Goal: Find specific page/section: Find specific page/section

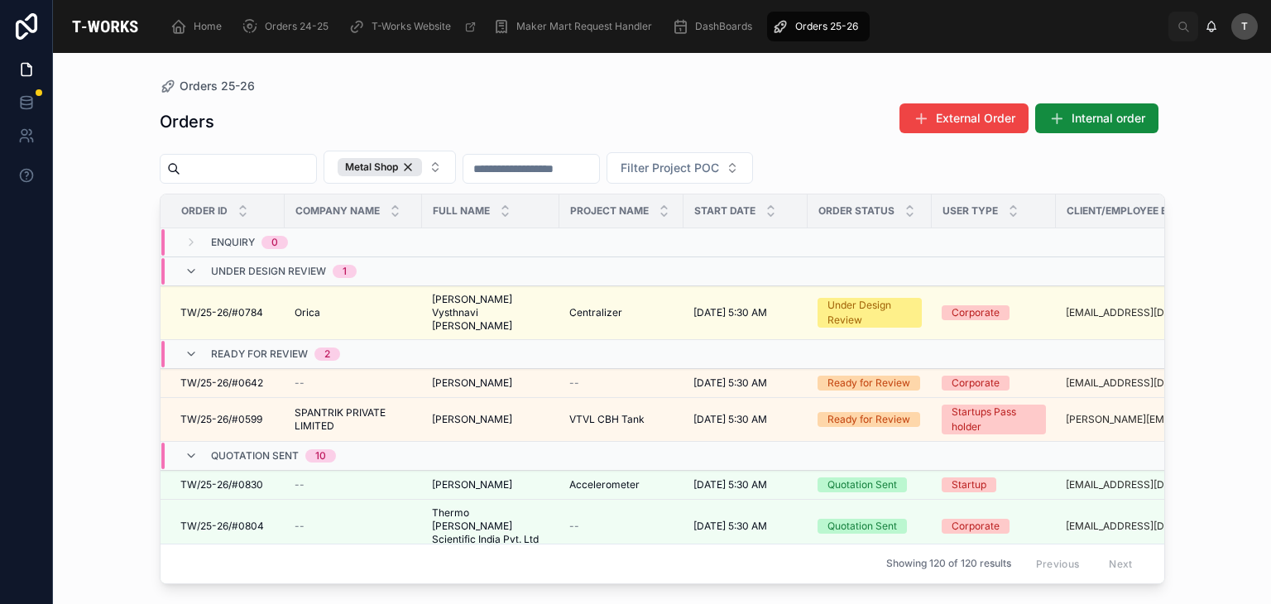
click at [589, 442] on td at bounding box center [621, 456] width 124 height 29
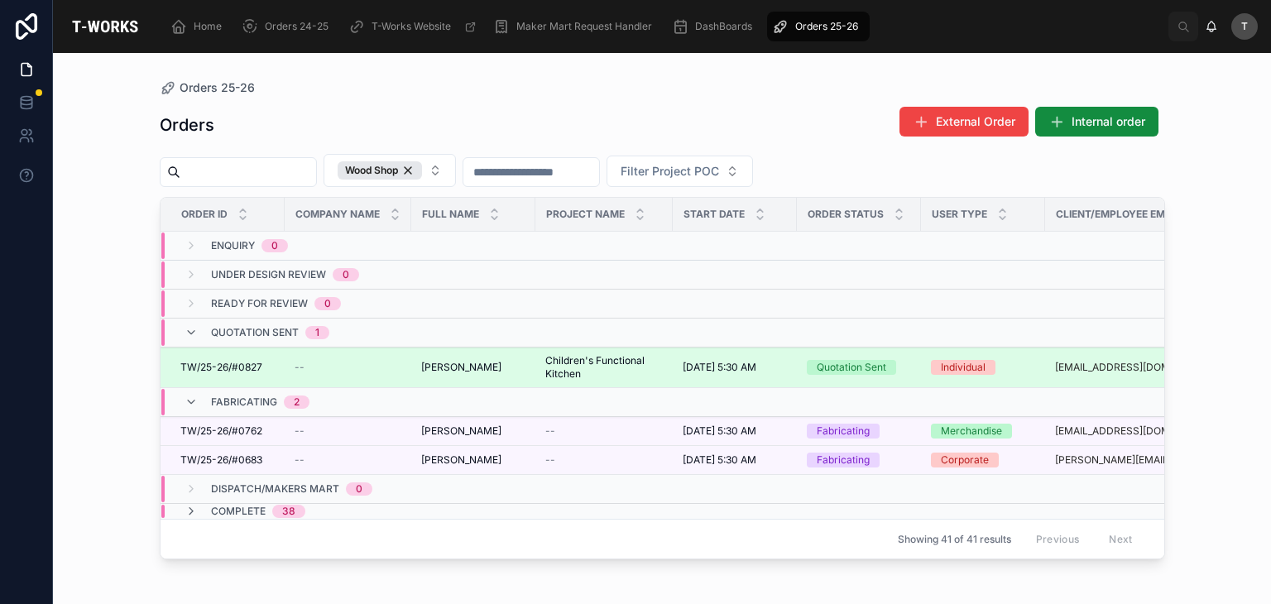
click at [218, 369] on span "TW/25-26/#0827" at bounding box center [221, 367] width 82 height 13
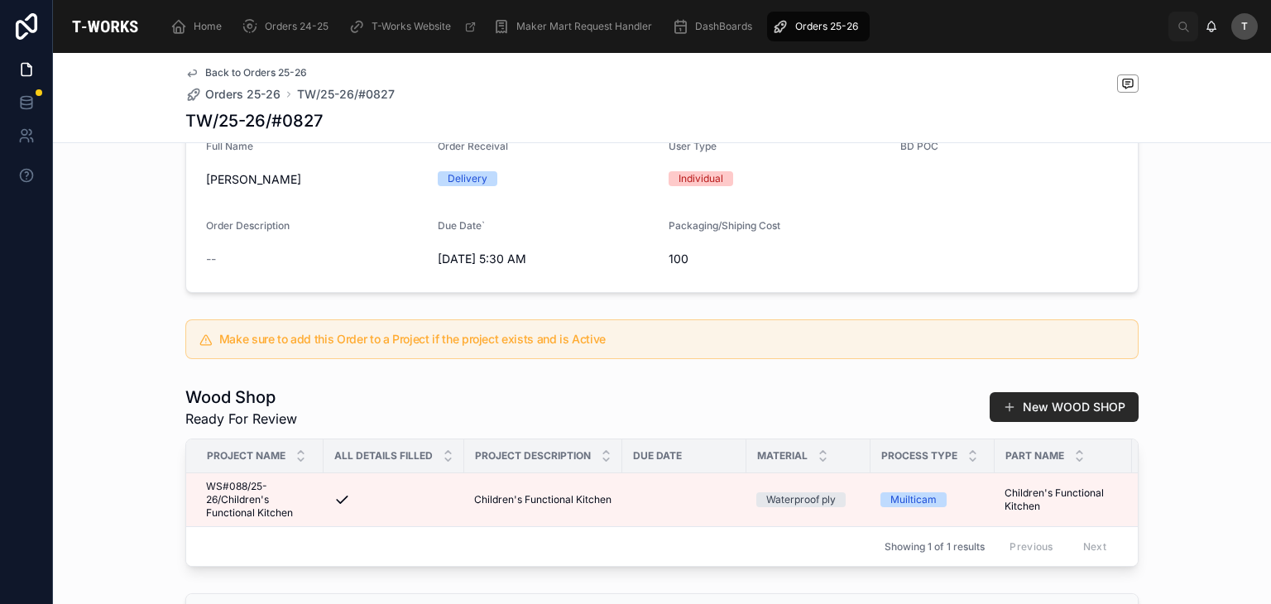
scroll to position [497, 0]
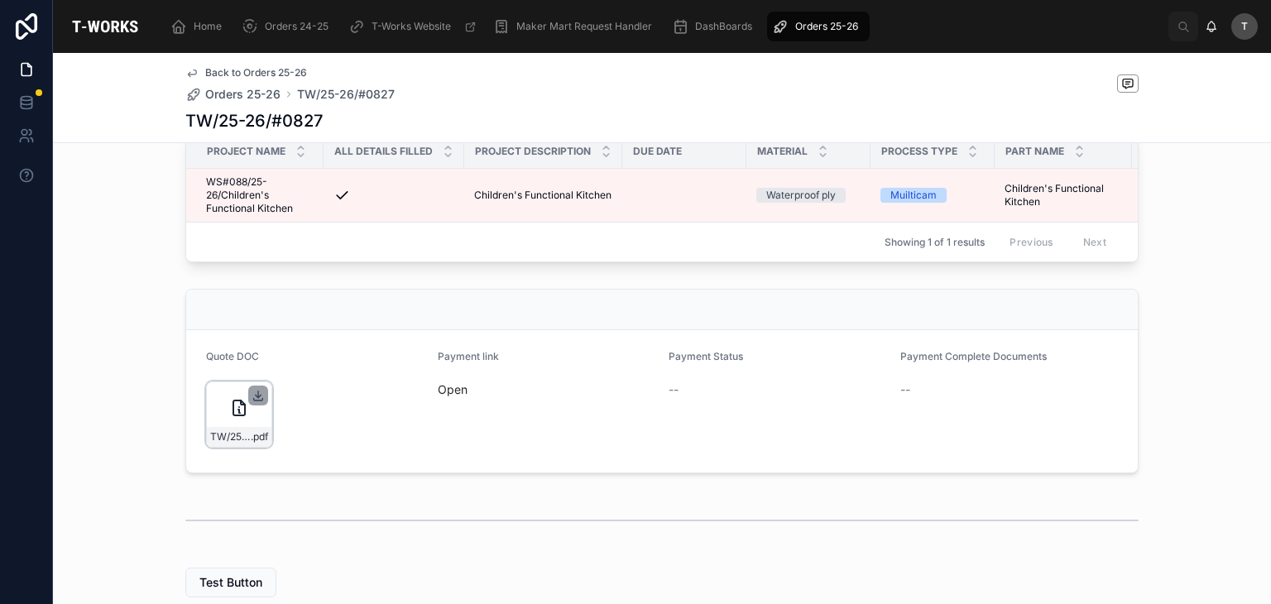
click at [252, 402] on icon at bounding box center [258, 395] width 13 height 13
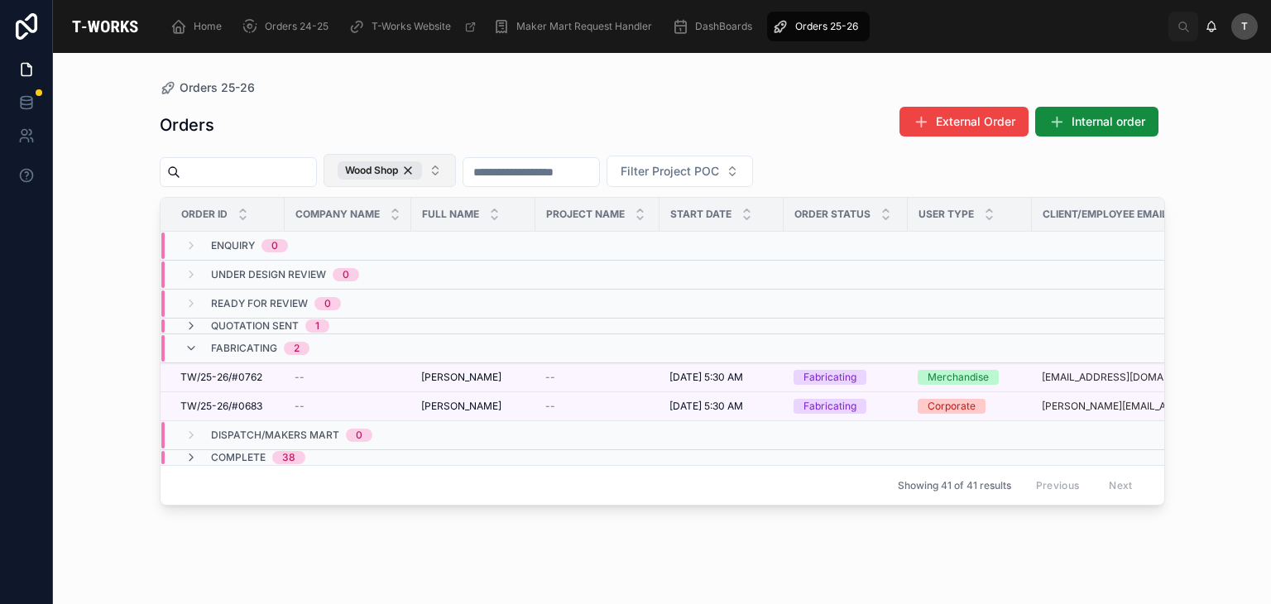
click at [422, 175] on div "Wood Shop" at bounding box center [380, 170] width 84 height 18
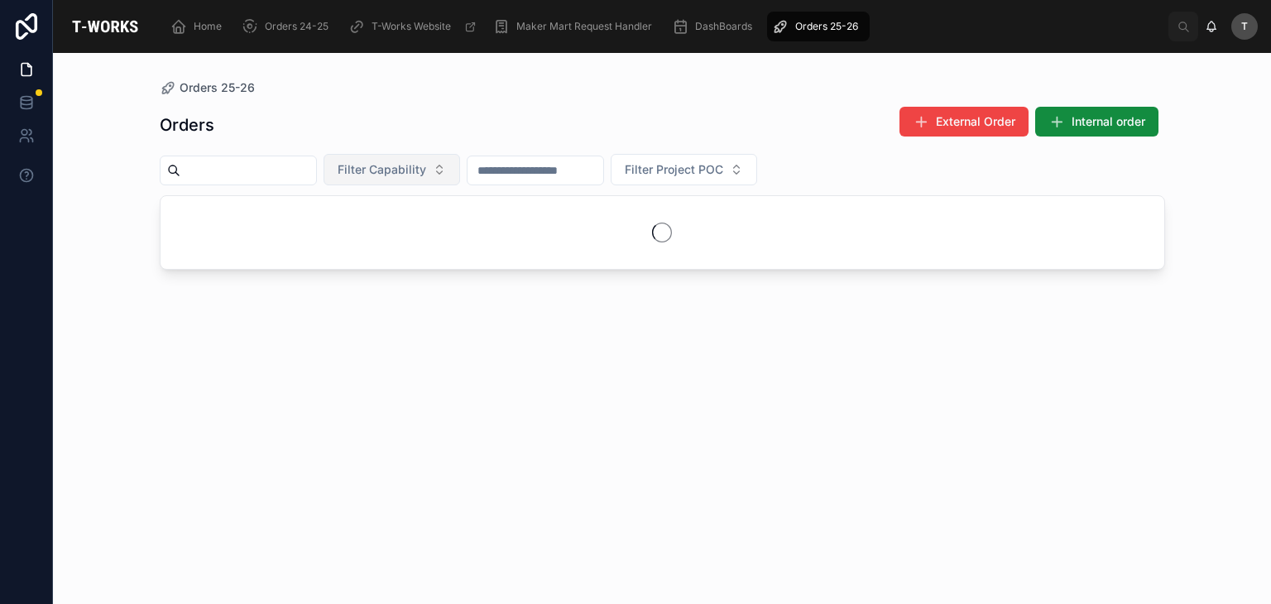
click at [426, 174] on span "Filter Capability" at bounding box center [382, 169] width 89 height 17
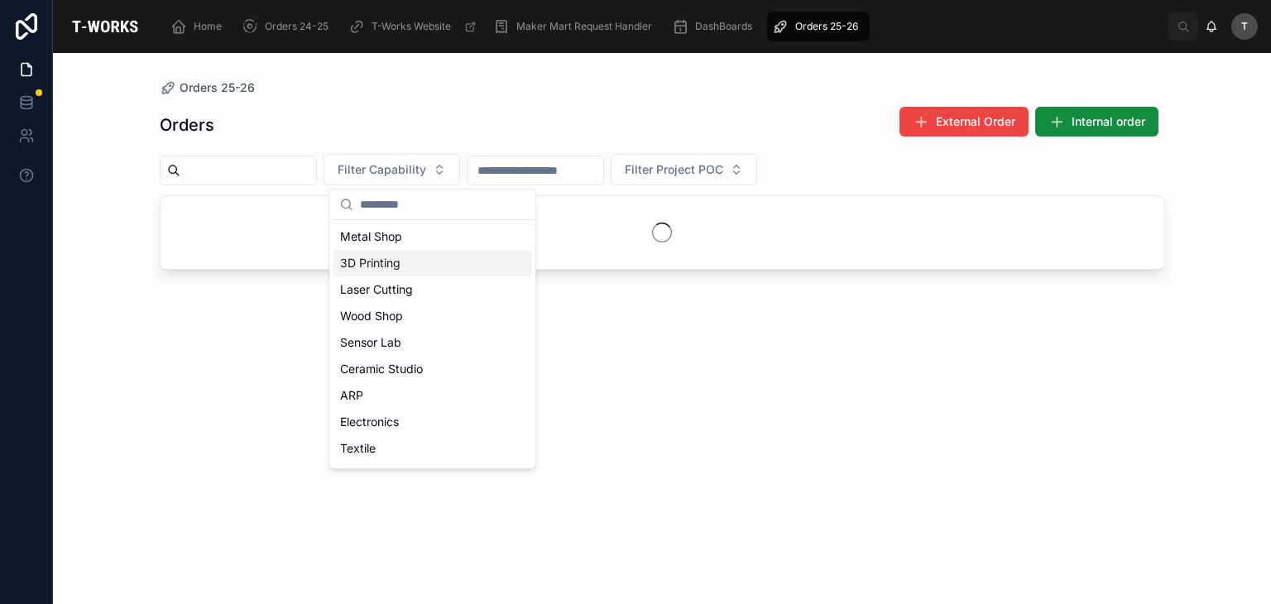
click at [403, 251] on div "3D Printing" at bounding box center [433, 263] width 199 height 26
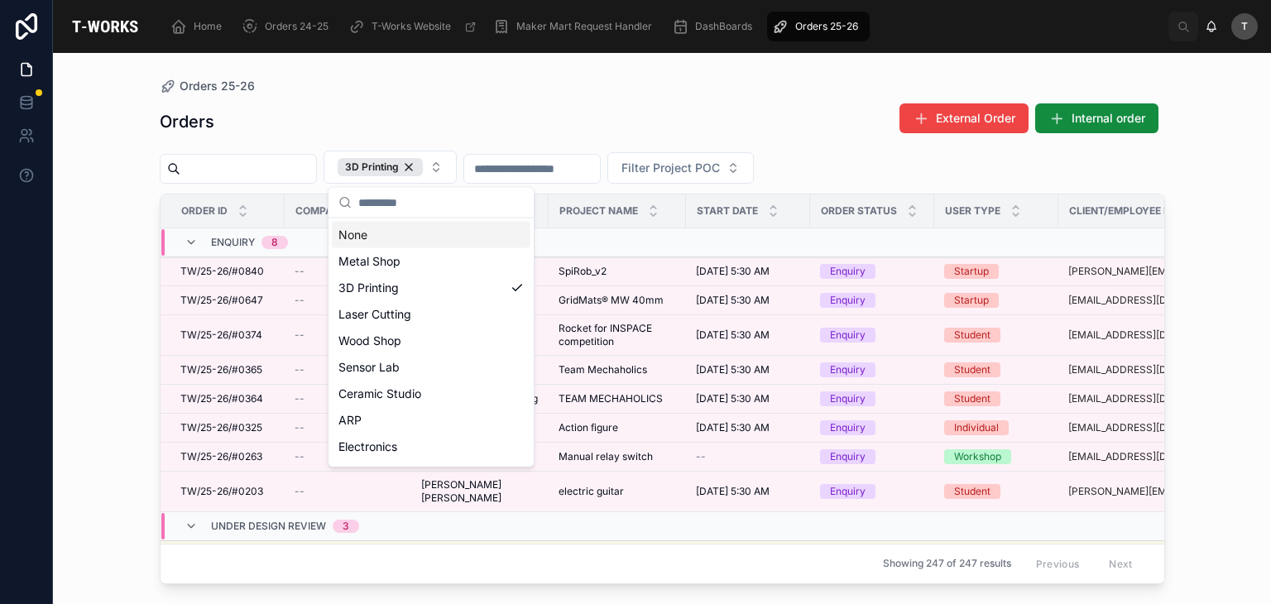
drag, startPoint x: 428, startPoint y: 56, endPoint x: 420, endPoint y: 61, distance: 9.7
click at [427, 57] on div "Orders 25-26 Orders External Order Internal order 3D Printing Filter Project PO…" at bounding box center [662, 318] width 1059 height 531
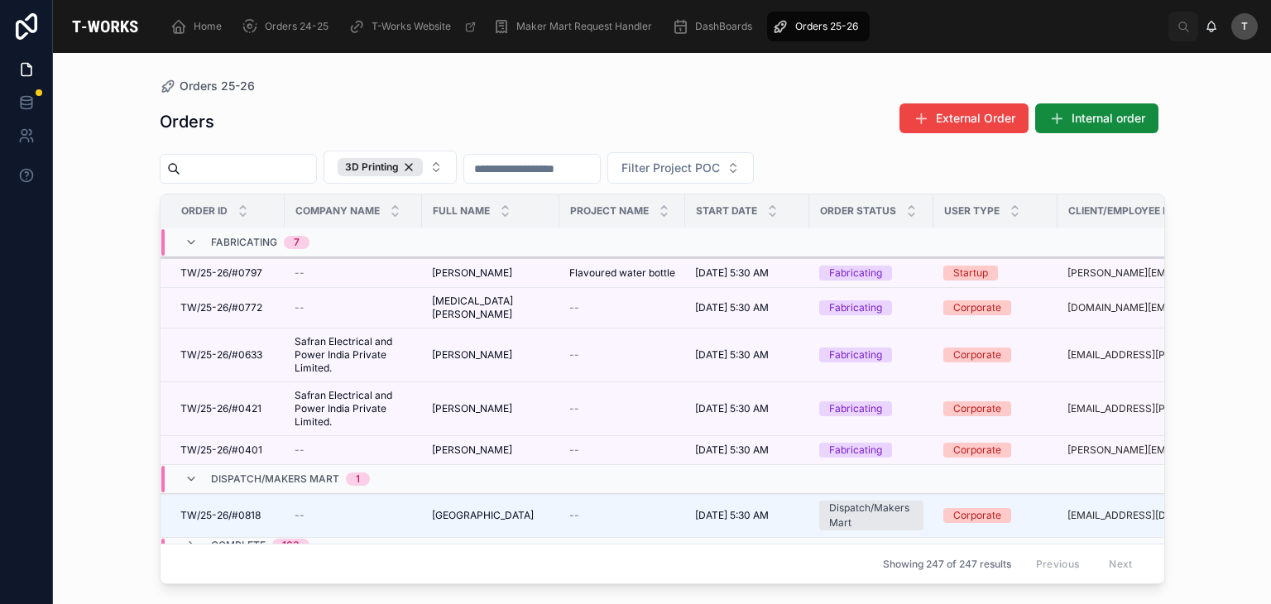
scroll to position [268, 0]
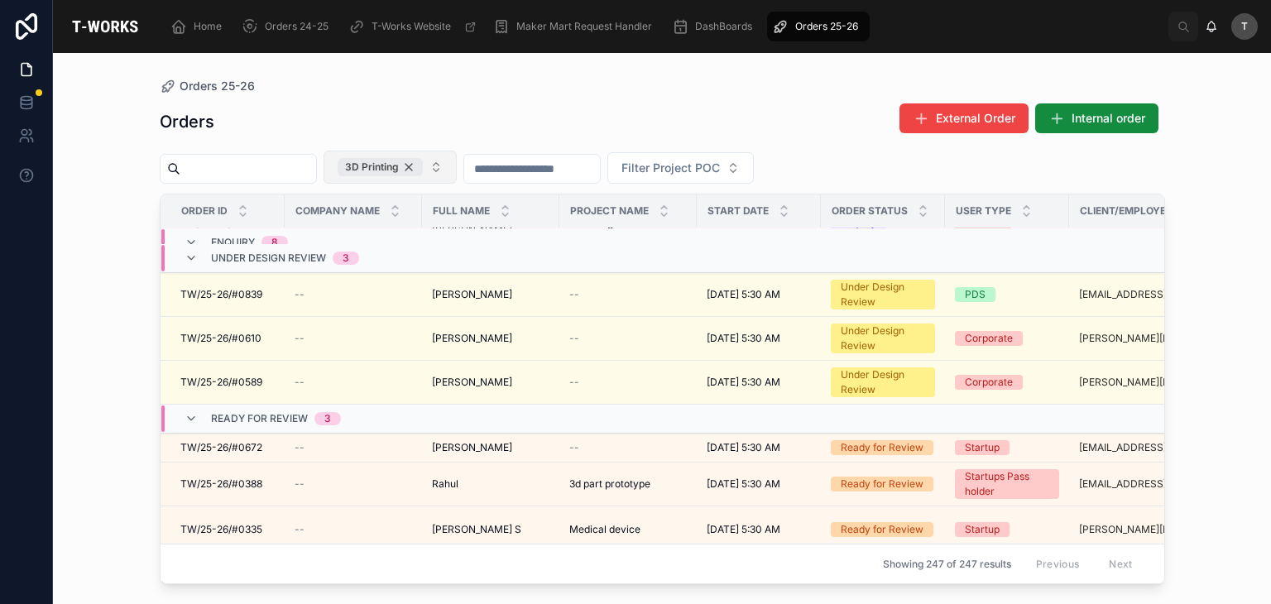
click at [423, 171] on div "3D Printing" at bounding box center [380, 167] width 85 height 18
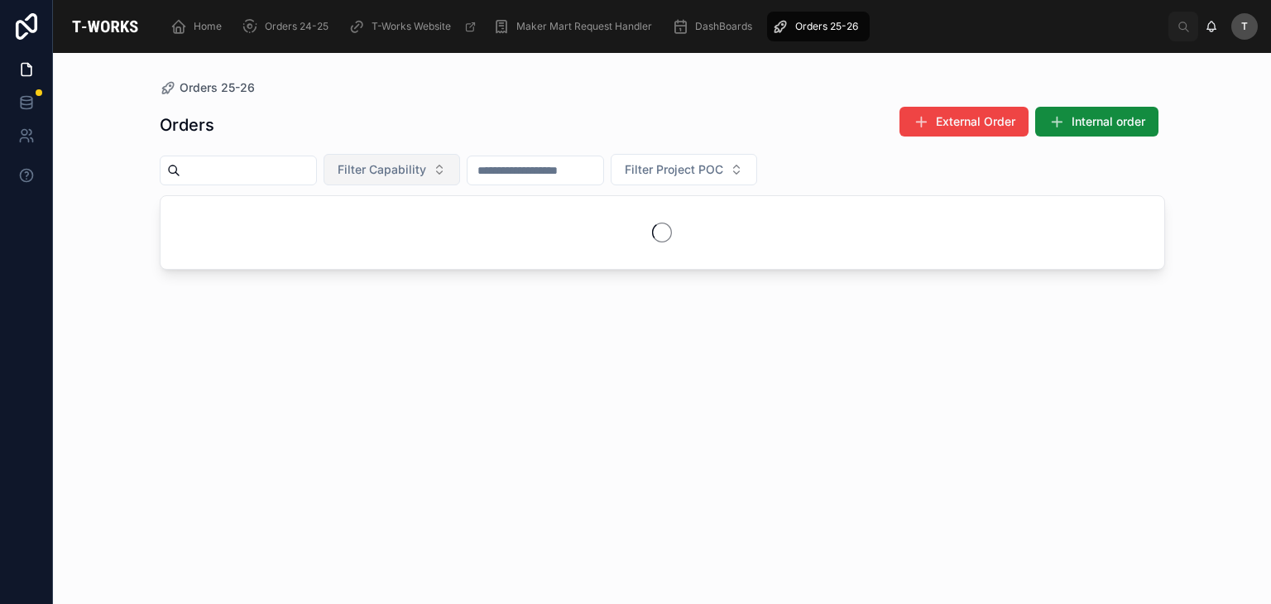
click at [426, 171] on span "Filter Capability" at bounding box center [382, 169] width 89 height 17
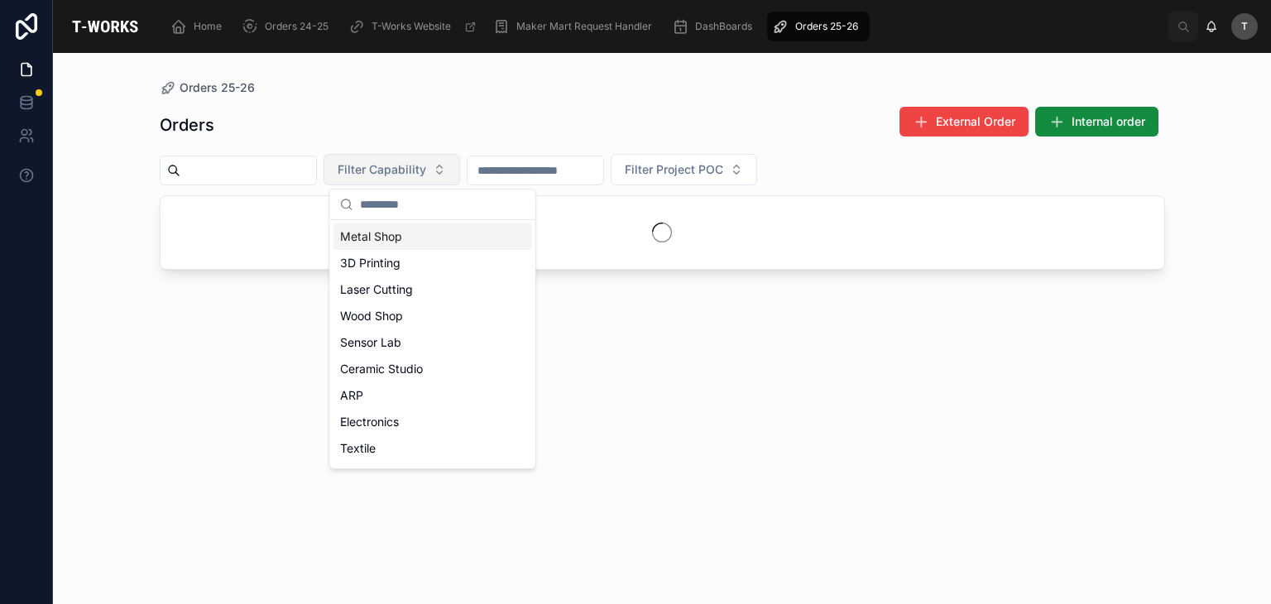
click at [372, 247] on div "Metal Shop" at bounding box center [433, 236] width 199 height 26
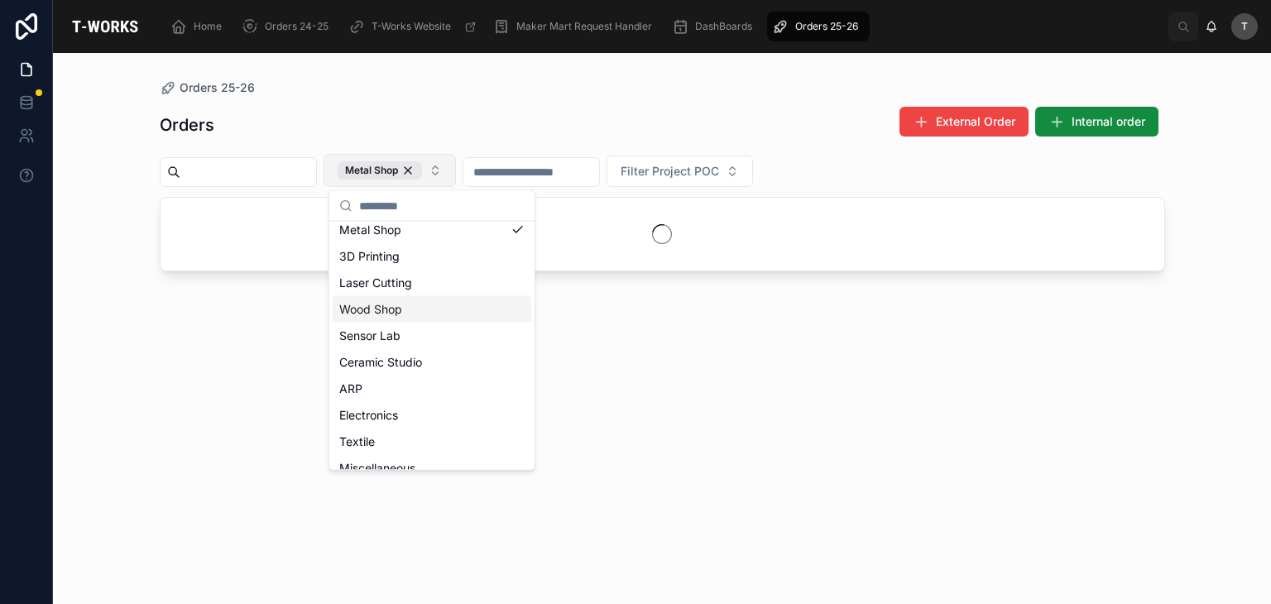
scroll to position [103, 0]
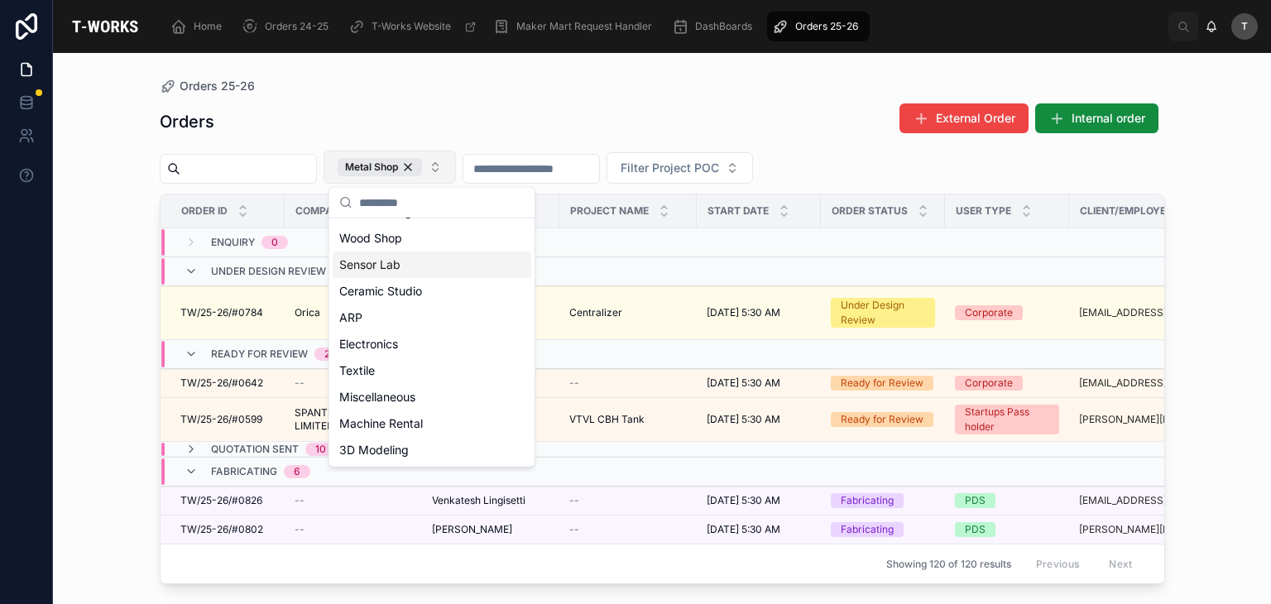
click at [523, 7] on div "Home Orders 24-25 T-Works Website Maker Mart Request Handler DashBoards Orders …" at bounding box center [662, 26] width 1218 height 53
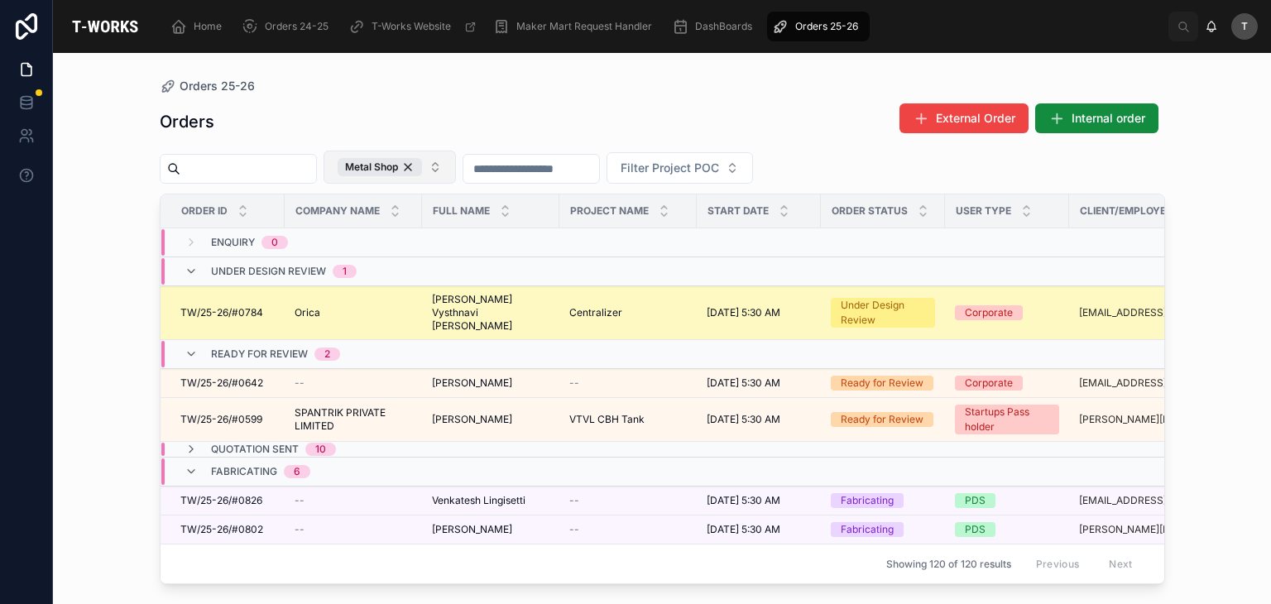
scroll to position [242, 0]
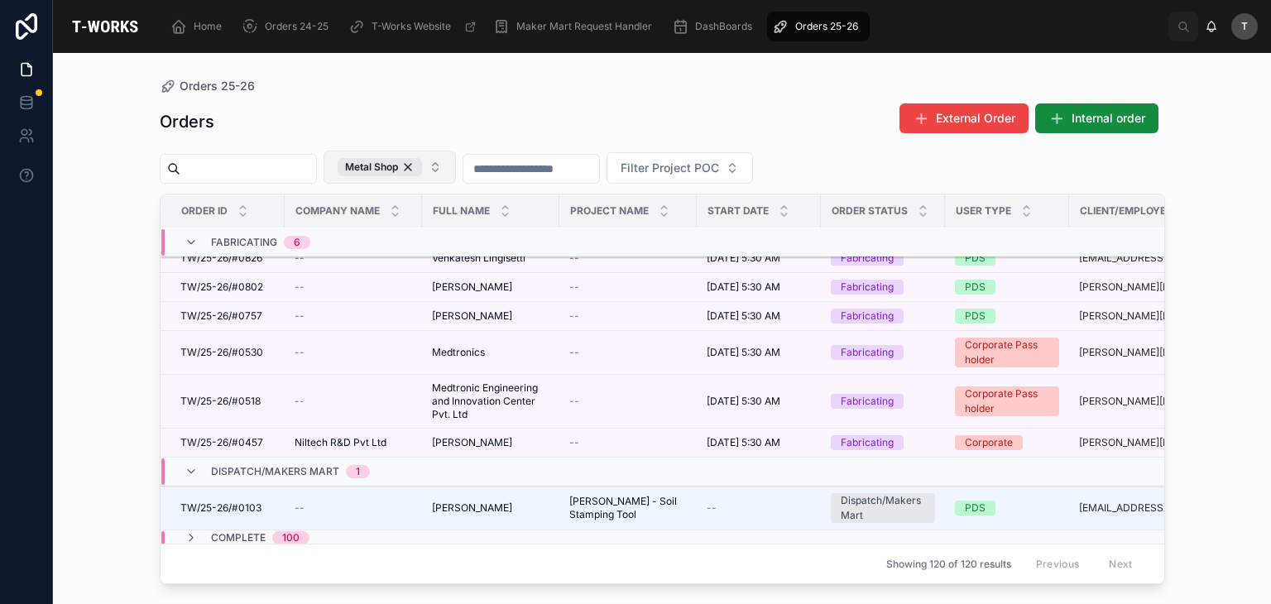
click at [395, 118] on div "Orders External Order Internal order" at bounding box center [663, 122] width 1006 height 38
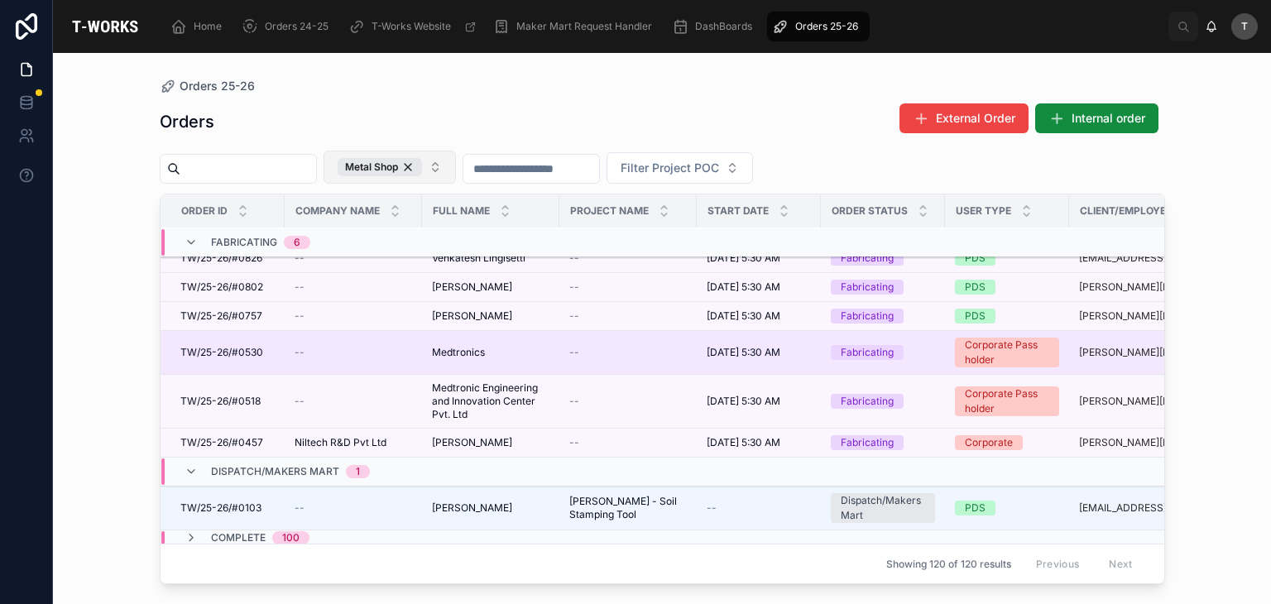
scroll to position [0, 0]
